Goal: Transaction & Acquisition: Purchase product/service

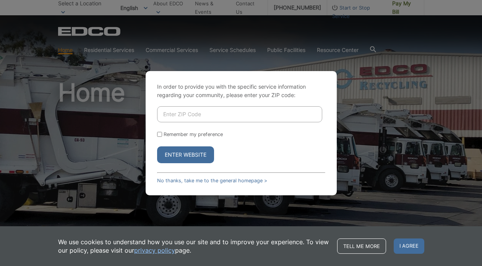
click at [189, 117] on input "Enter ZIP Code" at bounding box center [239, 114] width 165 height 16
type input "92028"
click at [159, 134] on input "Remember my preference" at bounding box center [159, 134] width 5 height 5
checkbox input "true"
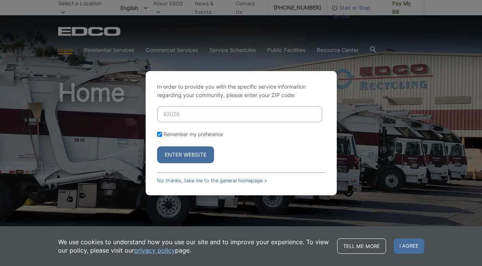
checkbox input "true"
click at [183, 154] on button "Enter Website" at bounding box center [185, 155] width 57 height 17
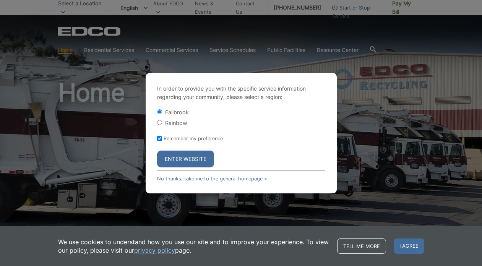
click at [183, 162] on button "Enter Website" at bounding box center [185, 159] width 57 height 17
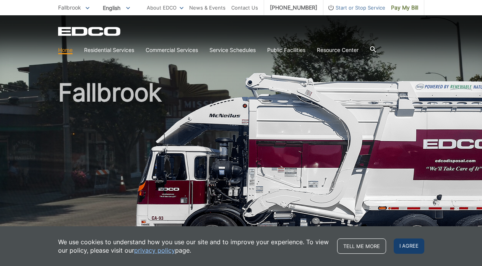
click at [418, 245] on span "I agree" at bounding box center [409, 246] width 31 height 15
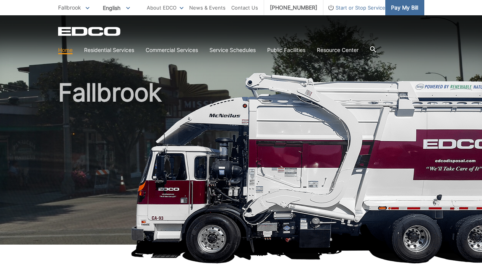
click at [399, 5] on span "Pay My Bill" at bounding box center [404, 7] width 27 height 8
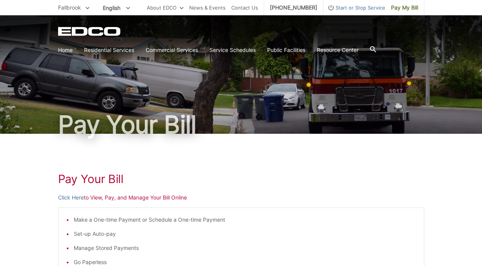
click at [128, 6] on span "English" at bounding box center [116, 8] width 39 height 13
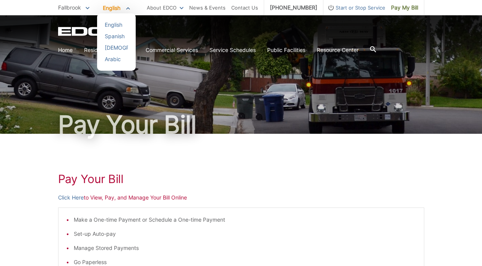
click at [83, 8] on p "Fallbrook" at bounding box center [73, 7] width 31 height 8
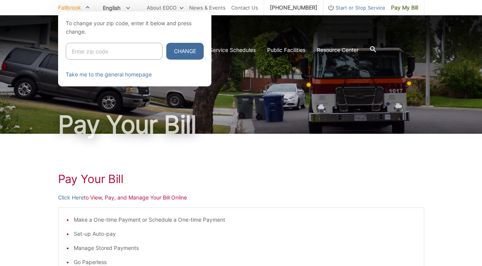
click at [264, 93] on div at bounding box center [241, 144] width 482 height 266
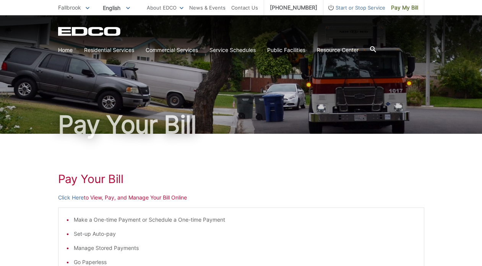
click at [144, 197] on p "Click Here to View, Pay, and Manage Your Bill Online" at bounding box center [241, 198] width 366 height 8
click at [70, 198] on link "Click Here" at bounding box center [71, 198] width 26 height 8
